Goal: Task Accomplishment & Management: Use online tool/utility

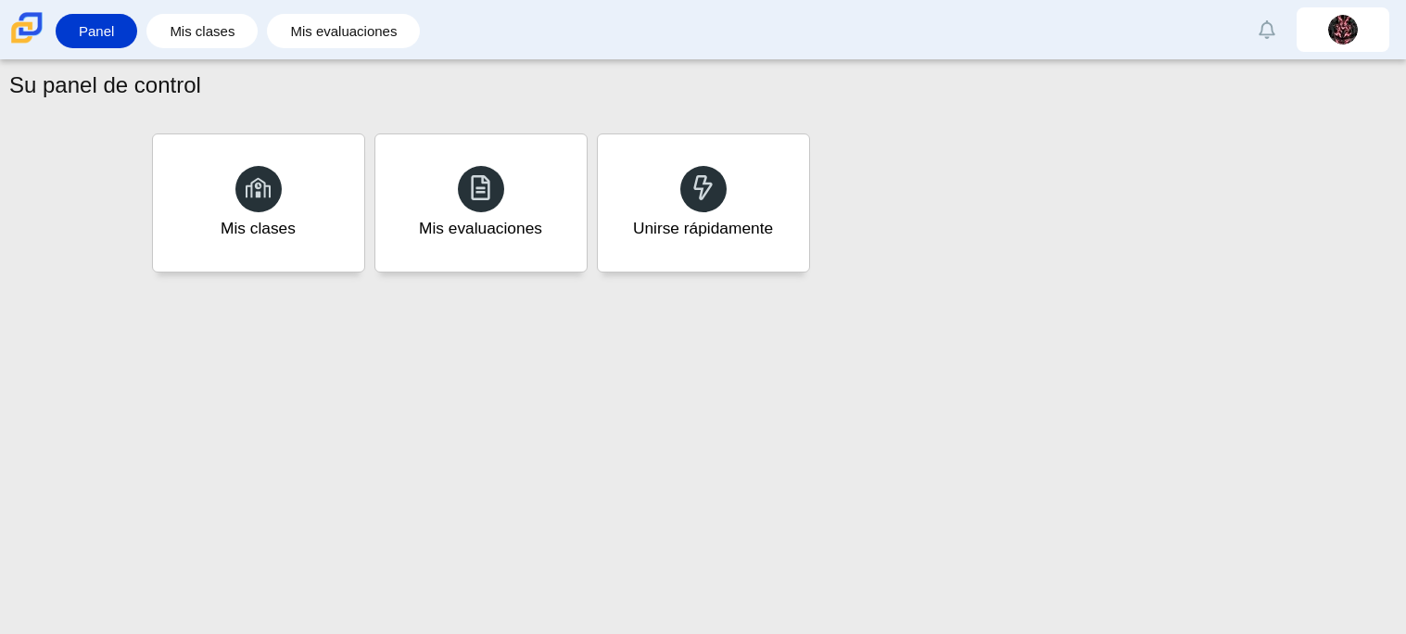
click at [811, 218] on div "Mis clases Mis evaluaciones Unirse rápidamente" at bounding box center [703, 203] width 1112 height 148
click at [714, 209] on div "Unirse rápidamente" at bounding box center [703, 203] width 220 height 143
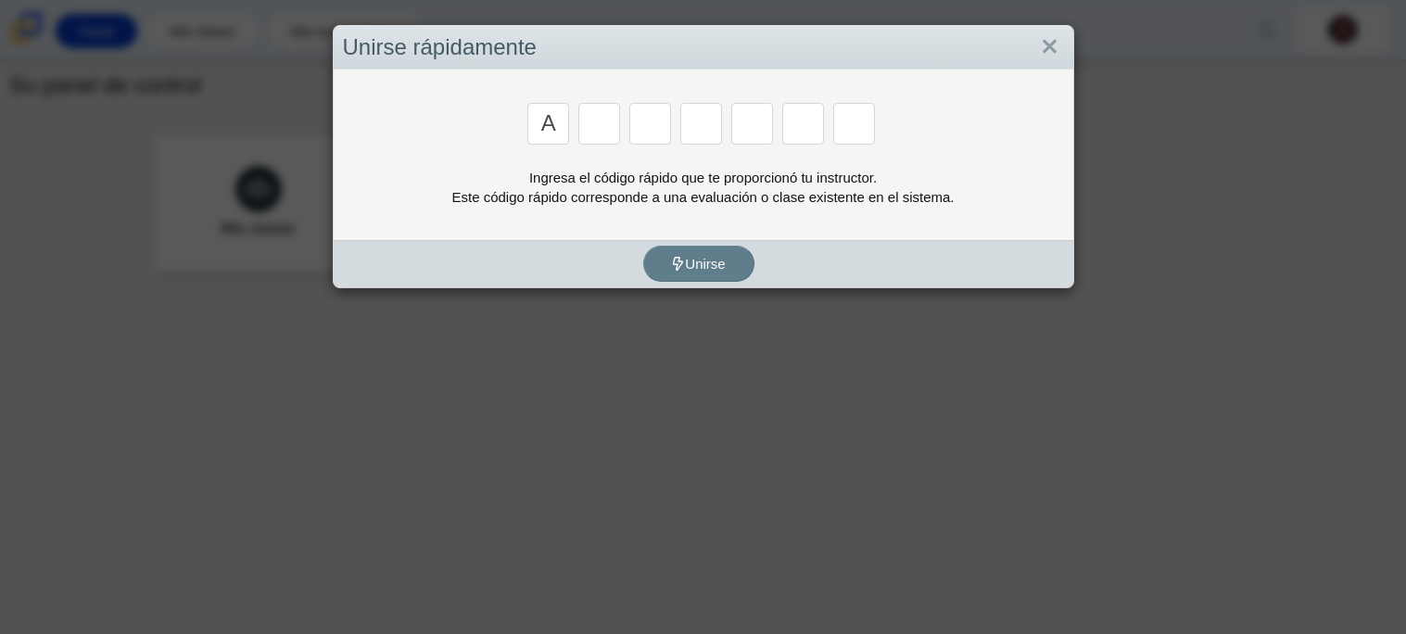
type input "a"
type input "m"
type input "v"
type input "3"
type input "r"
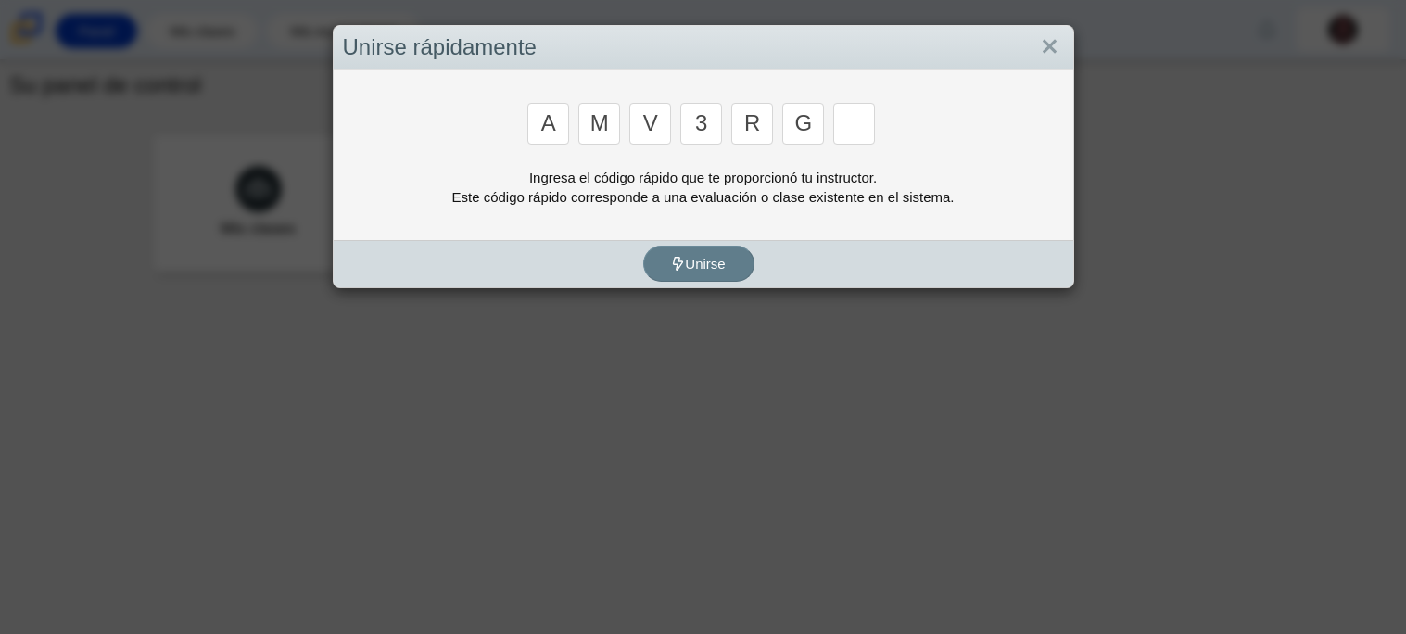
type input "g"
type input "d"
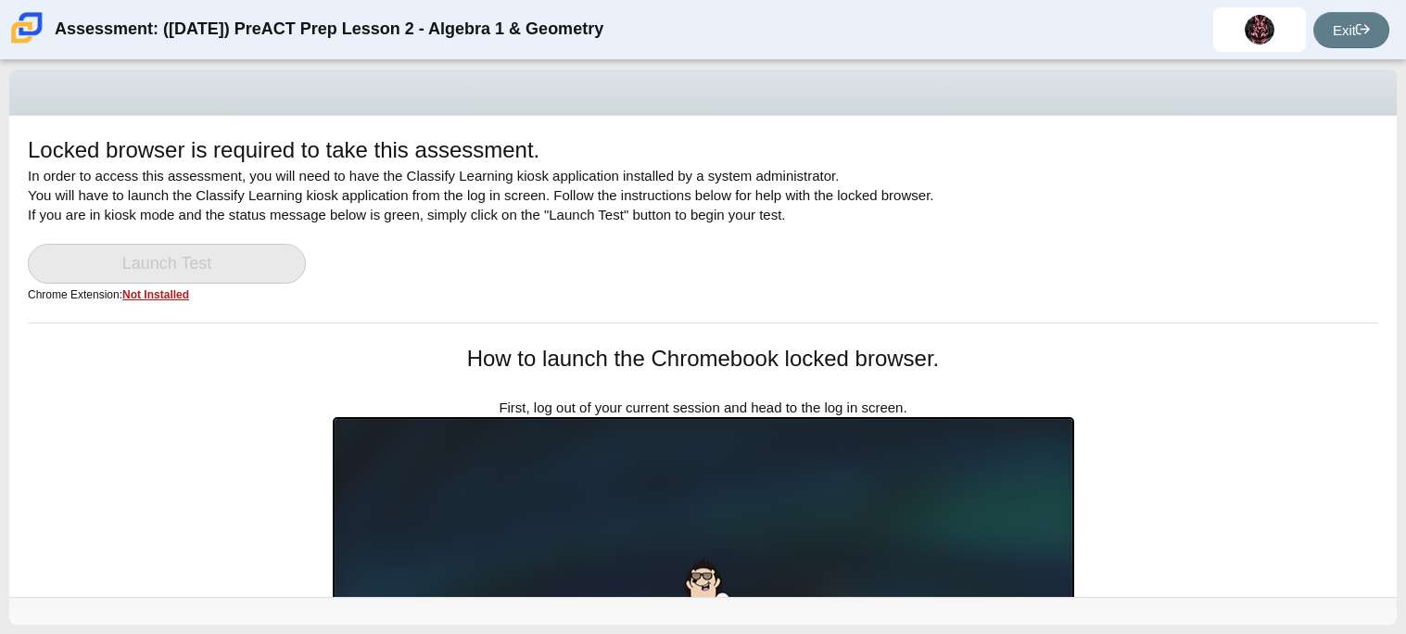
click at [1117, 214] on div "Locked browser is required to take this assessment. In order to access this ass…" at bounding box center [703, 228] width 1350 height 188
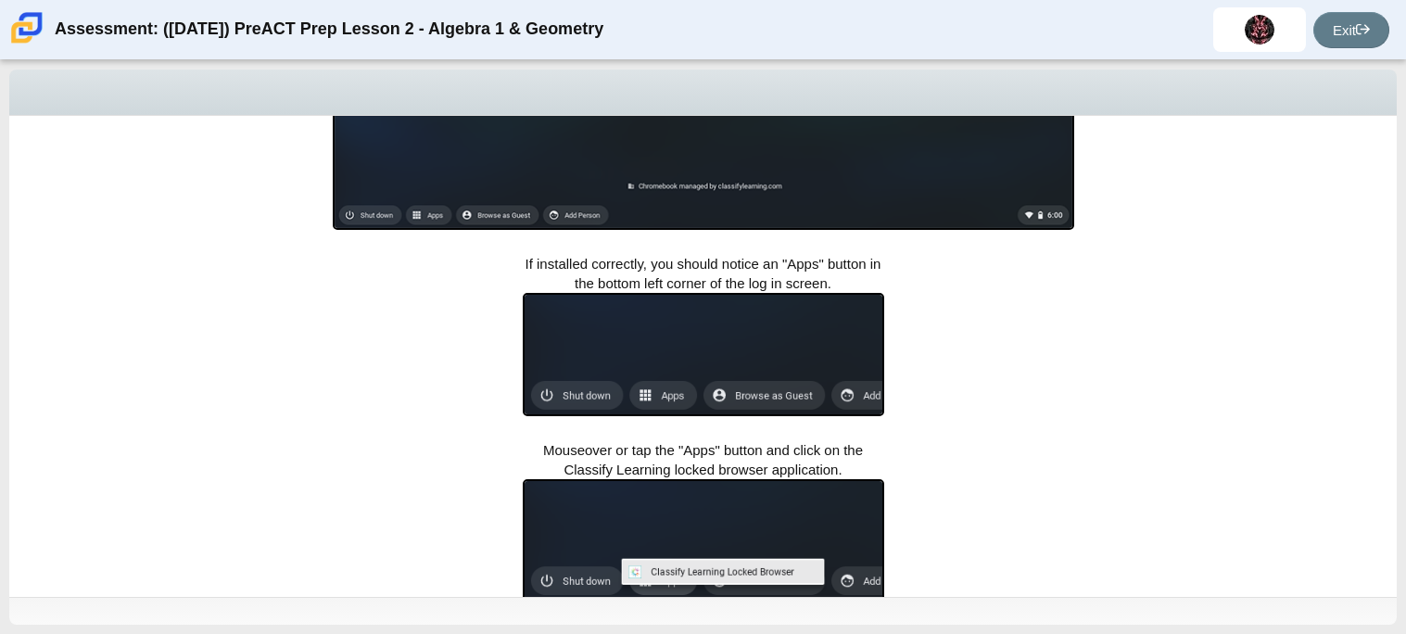
scroll to position [636, 0]
